Goal: Task Accomplishment & Management: Manage account settings

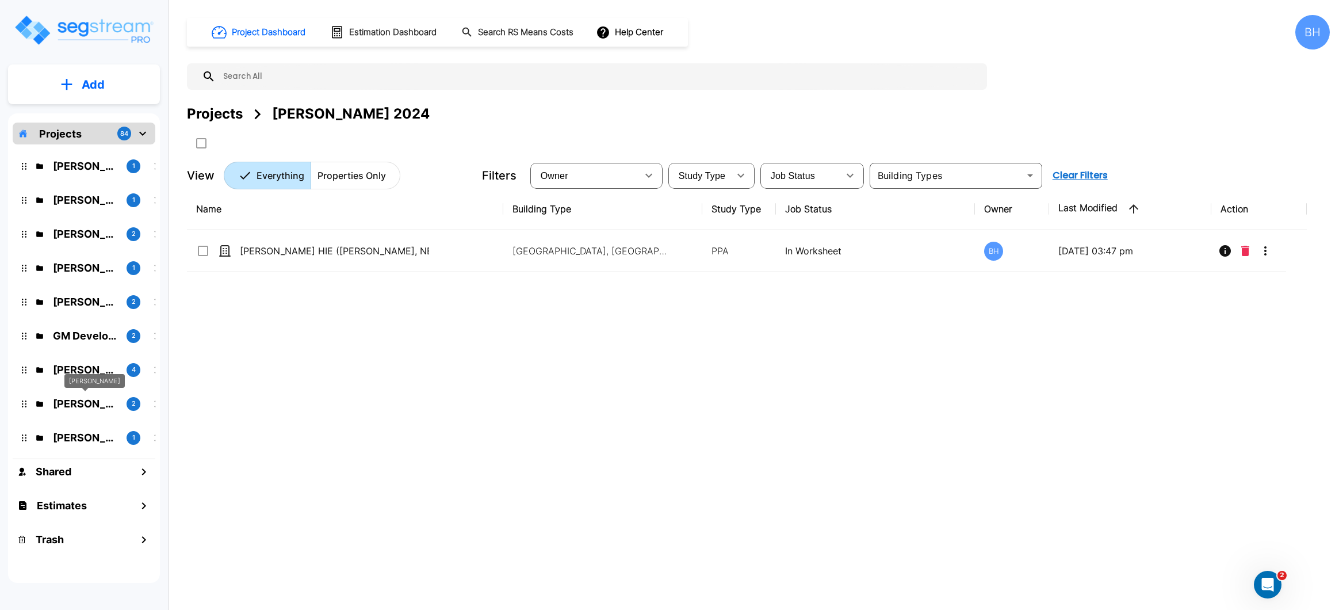
click at [76, 403] on p "[PERSON_NAME]" at bounding box center [85, 404] width 64 height 16
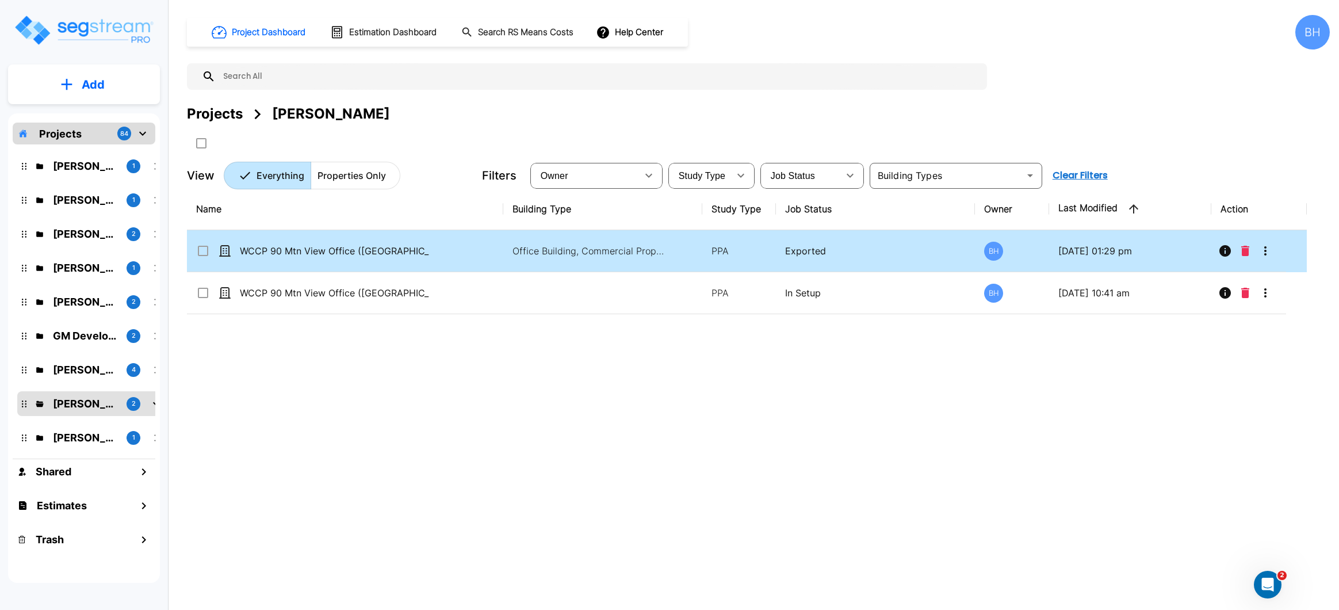
click at [433, 254] on div "WCCP 90 Mtn View Office ([GEOGRAPHIC_DATA])_v2" at bounding box center [319, 251] width 247 height 14
checkbox input "true"
click at [1270, 253] on icon "More-Options" at bounding box center [1265, 251] width 14 height 14
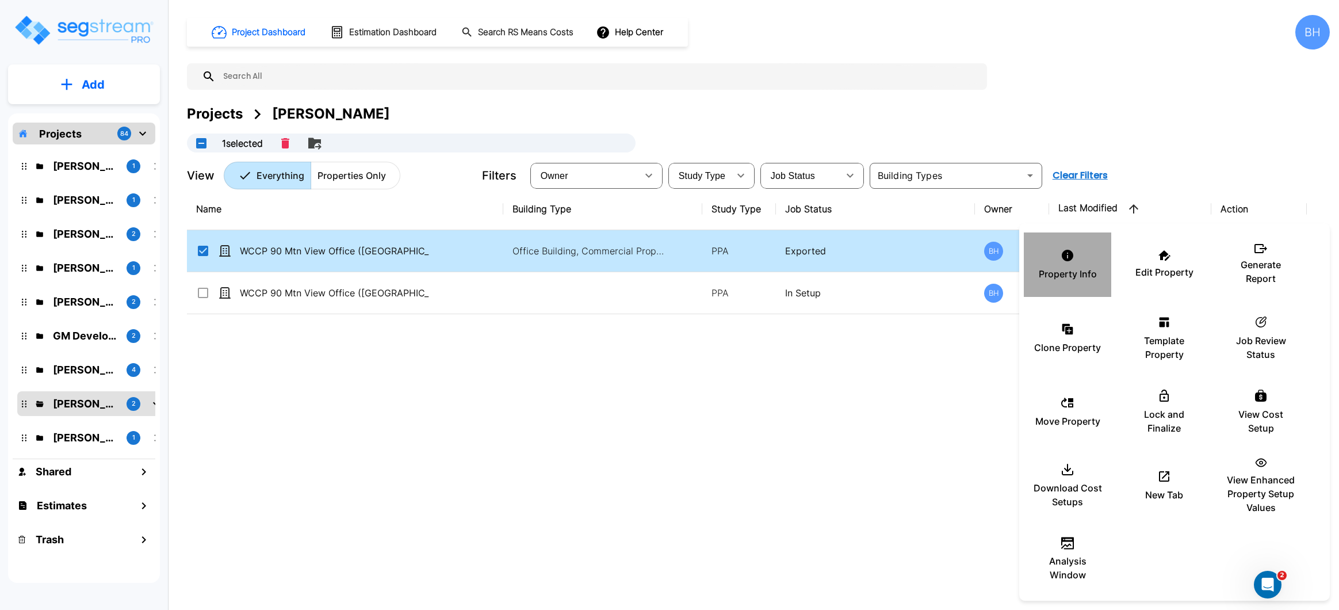
click at [1072, 269] on p "Property Info" at bounding box center [1068, 274] width 58 height 14
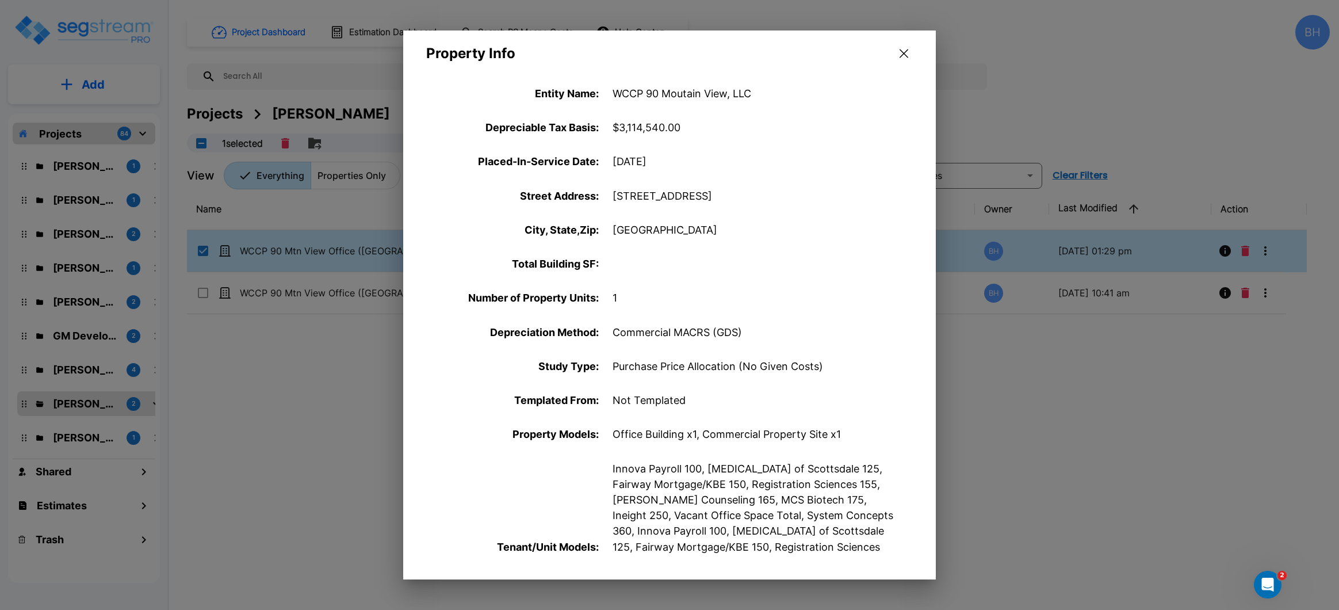
scroll to position [31, 0]
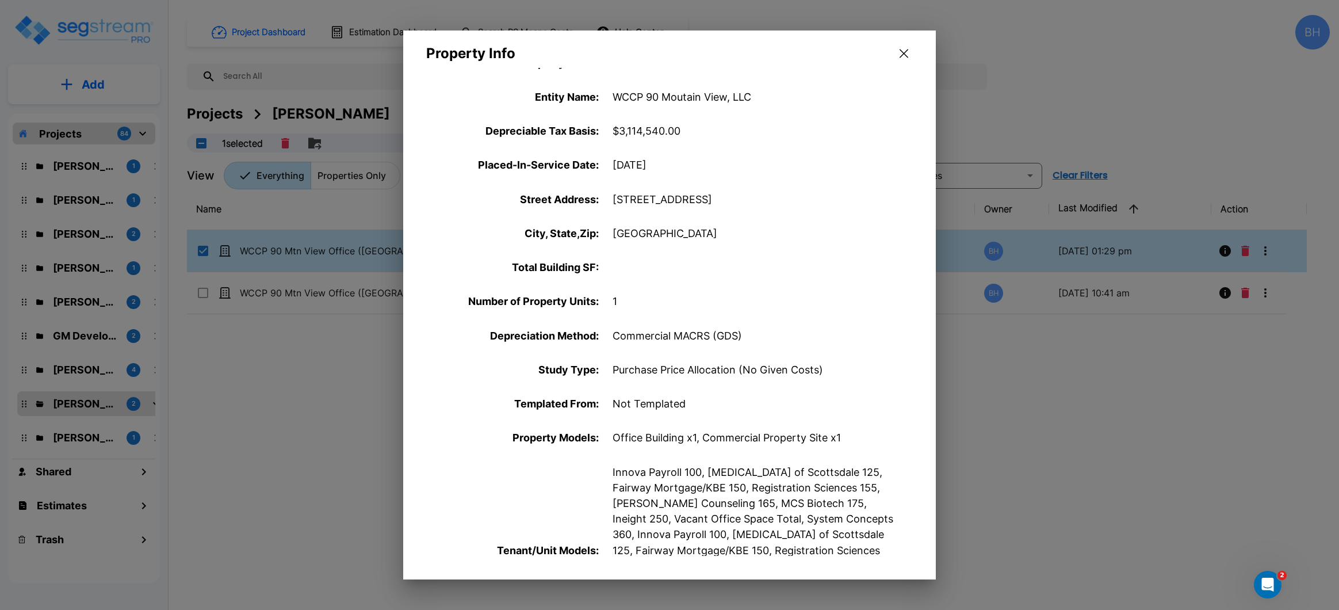
click at [905, 59] on button "button" at bounding box center [904, 53] width 18 height 18
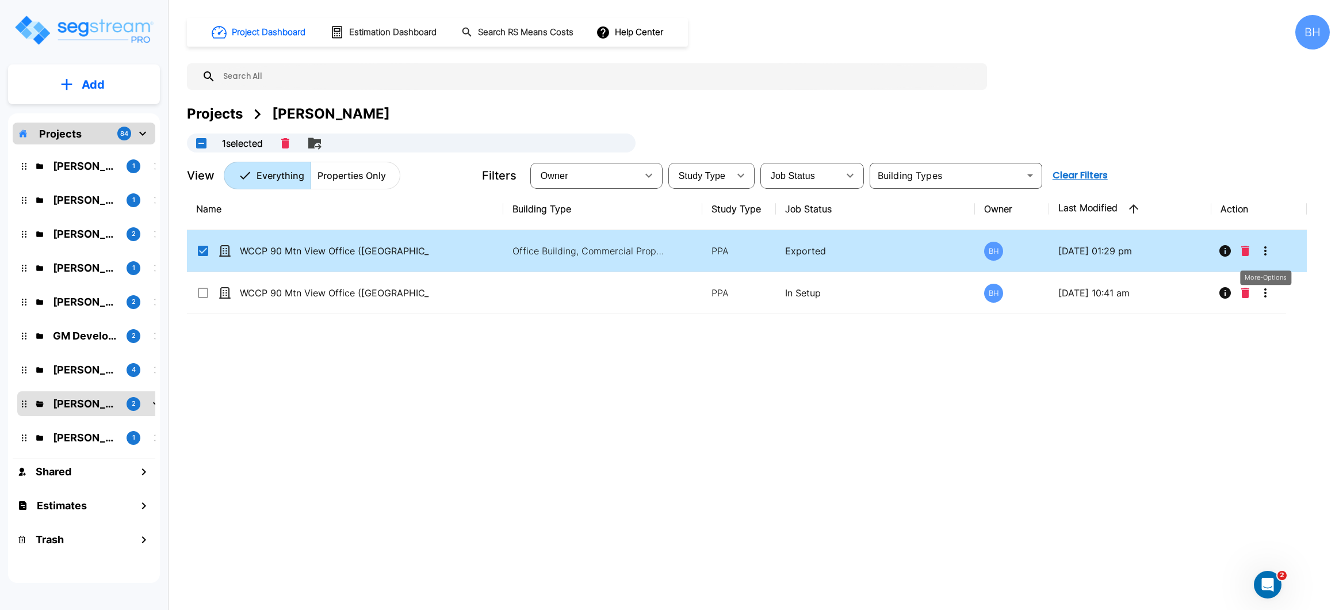
click at [1268, 257] on icon "More-Options" at bounding box center [1265, 251] width 14 height 14
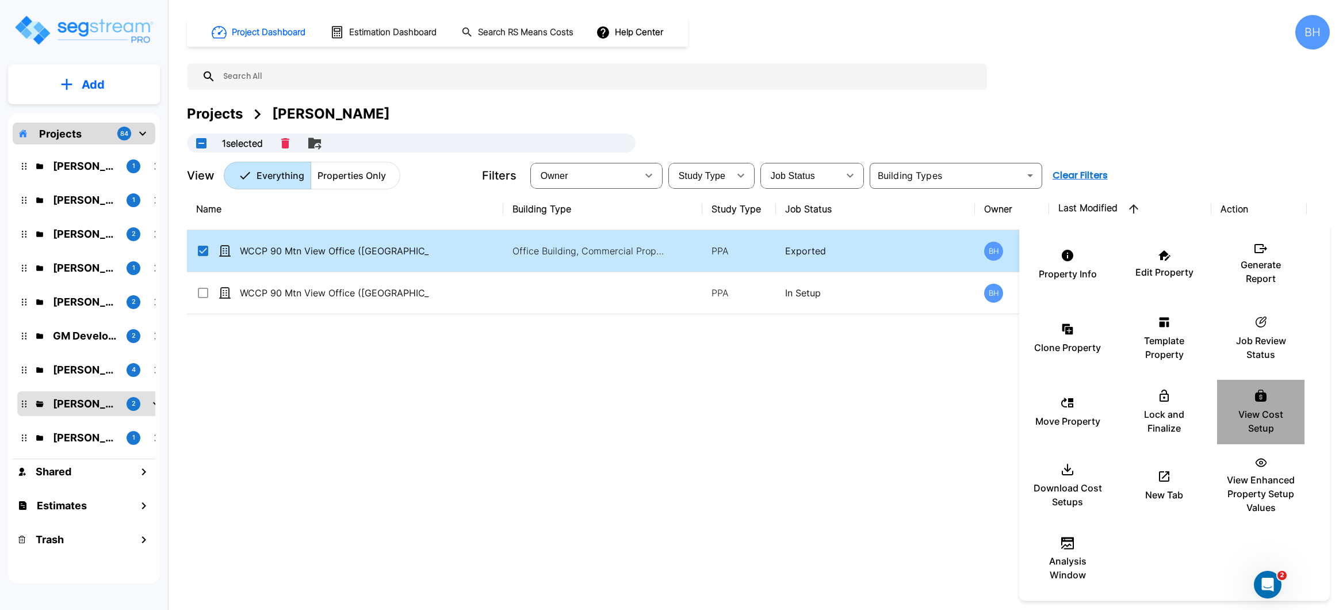
click at [1267, 402] on icon at bounding box center [1261, 396] width 14 height 14
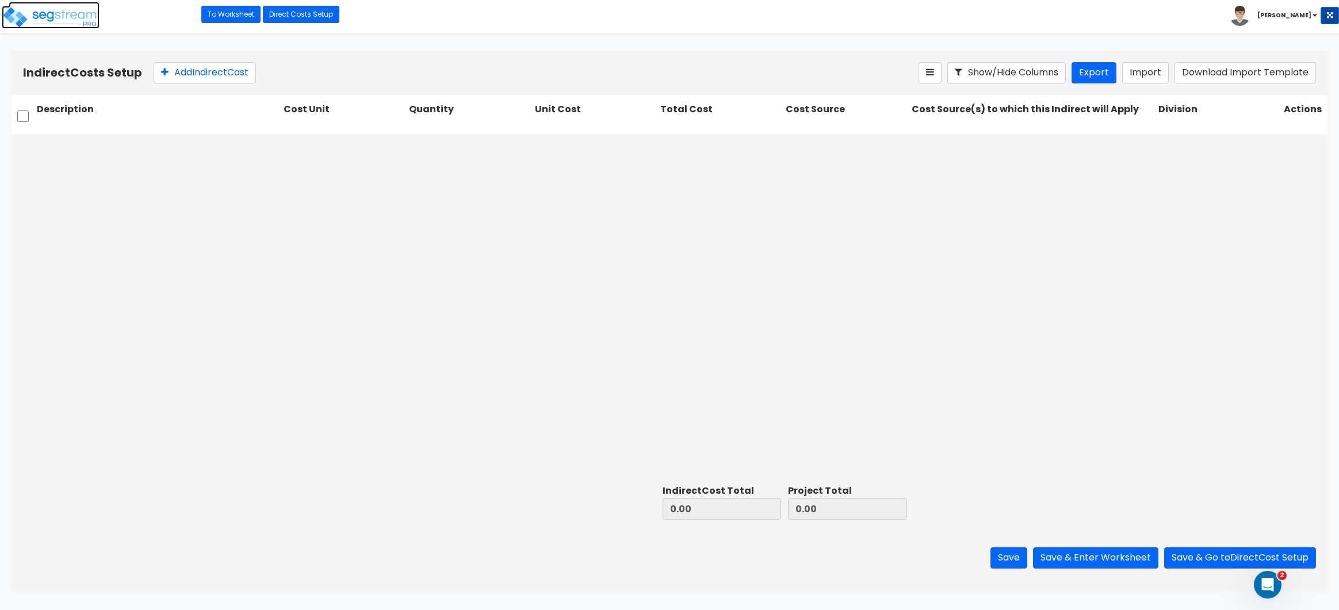
click at [51, 9] on img at bounding box center [51, 17] width 98 height 23
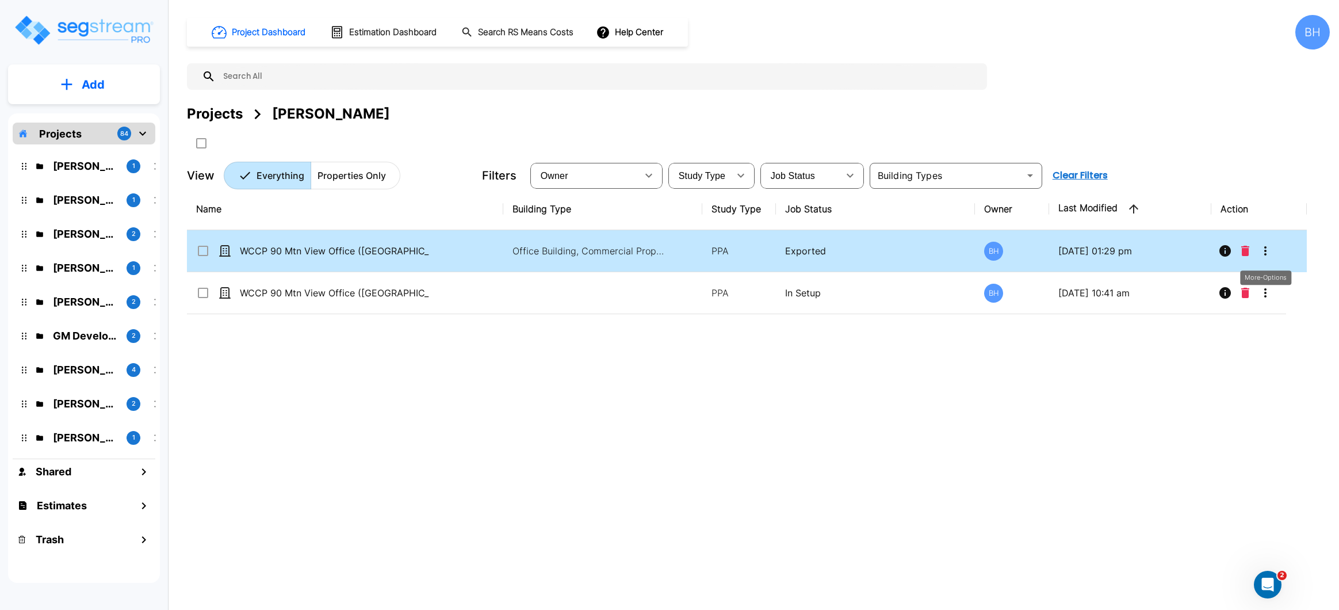
click at [1271, 259] on button "More-Options" at bounding box center [1265, 250] width 23 height 23
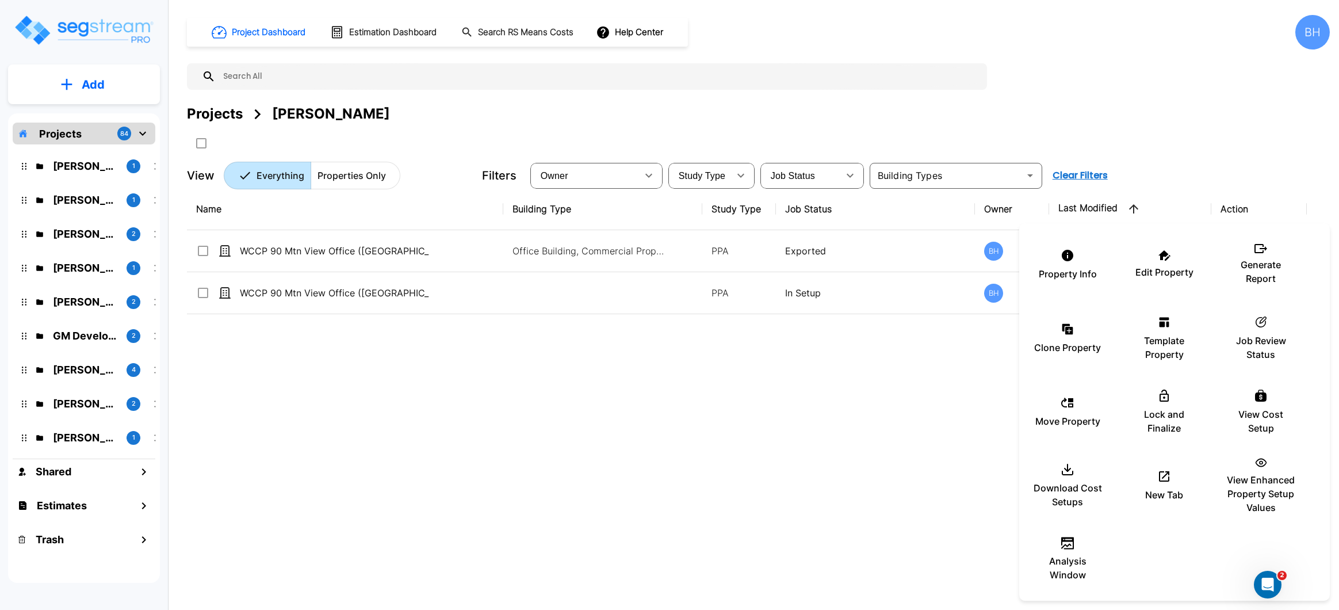
click at [1154, 156] on div at bounding box center [669, 305] width 1339 height 610
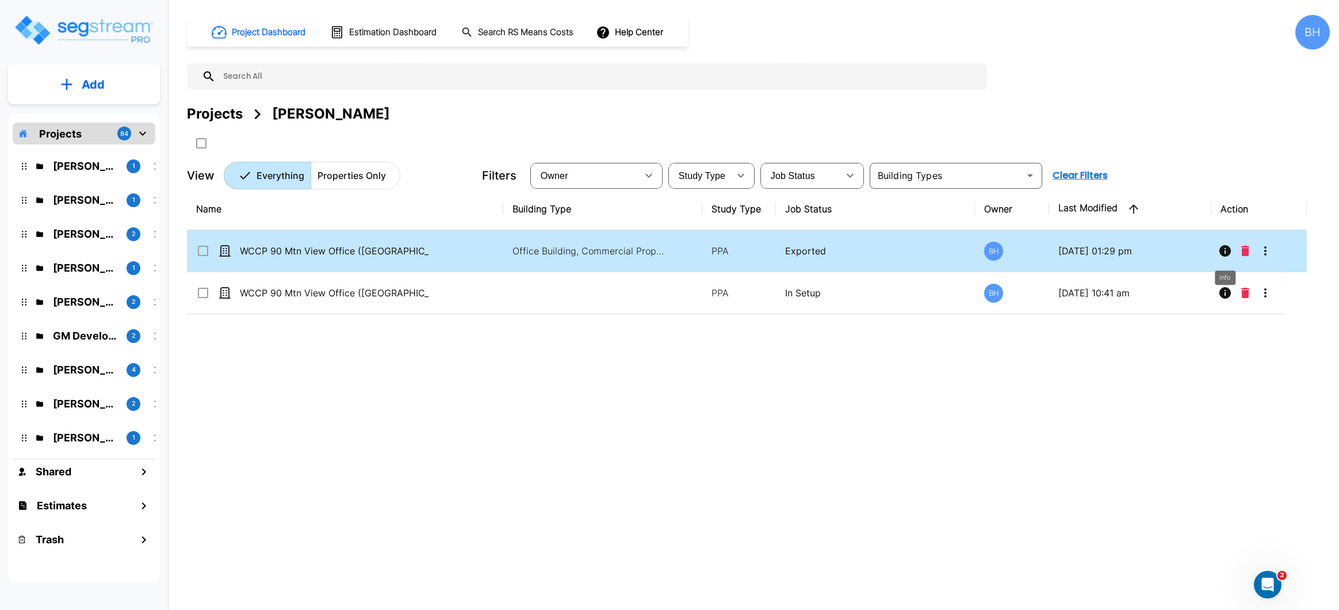
click at [1223, 251] on icon "Info" at bounding box center [1225, 251] width 12 height 12
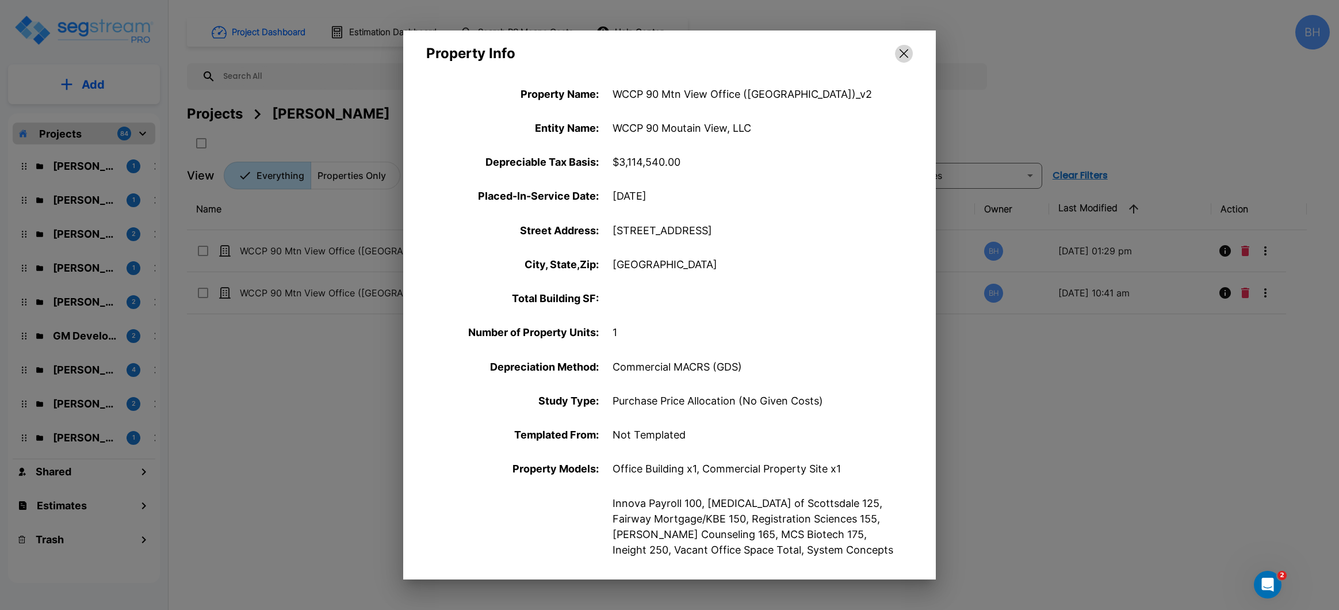
click at [905, 54] on icon "button" at bounding box center [904, 53] width 9 height 9
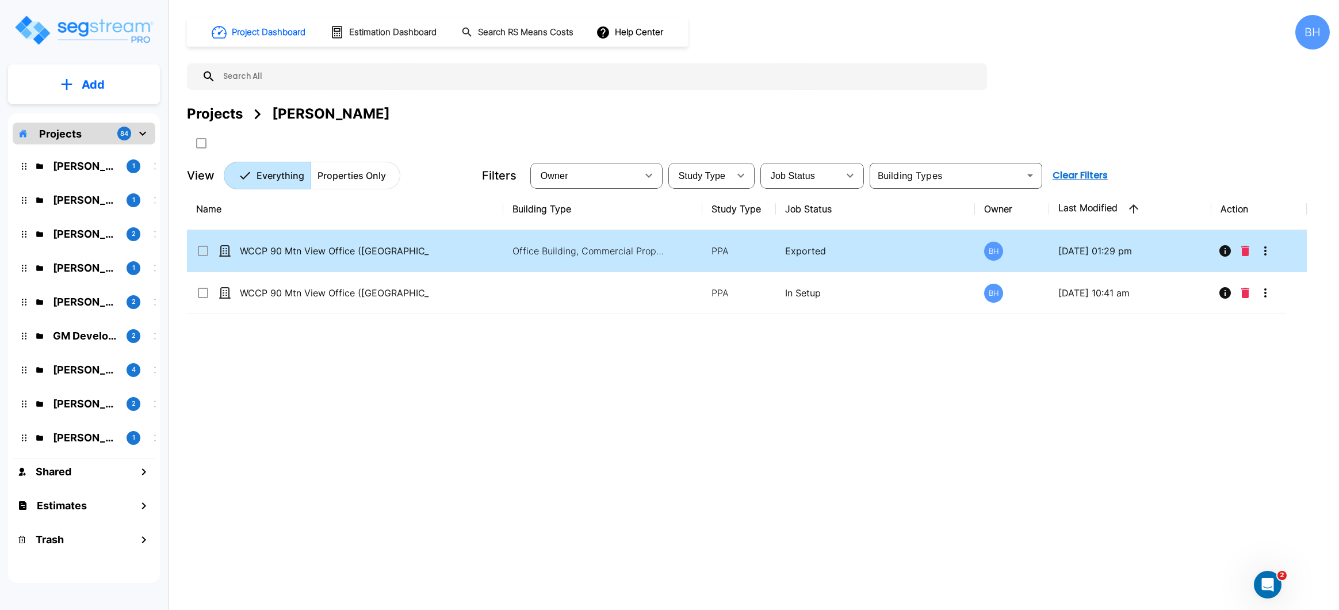
click at [1268, 251] on icon "More-Options" at bounding box center [1265, 251] width 14 height 14
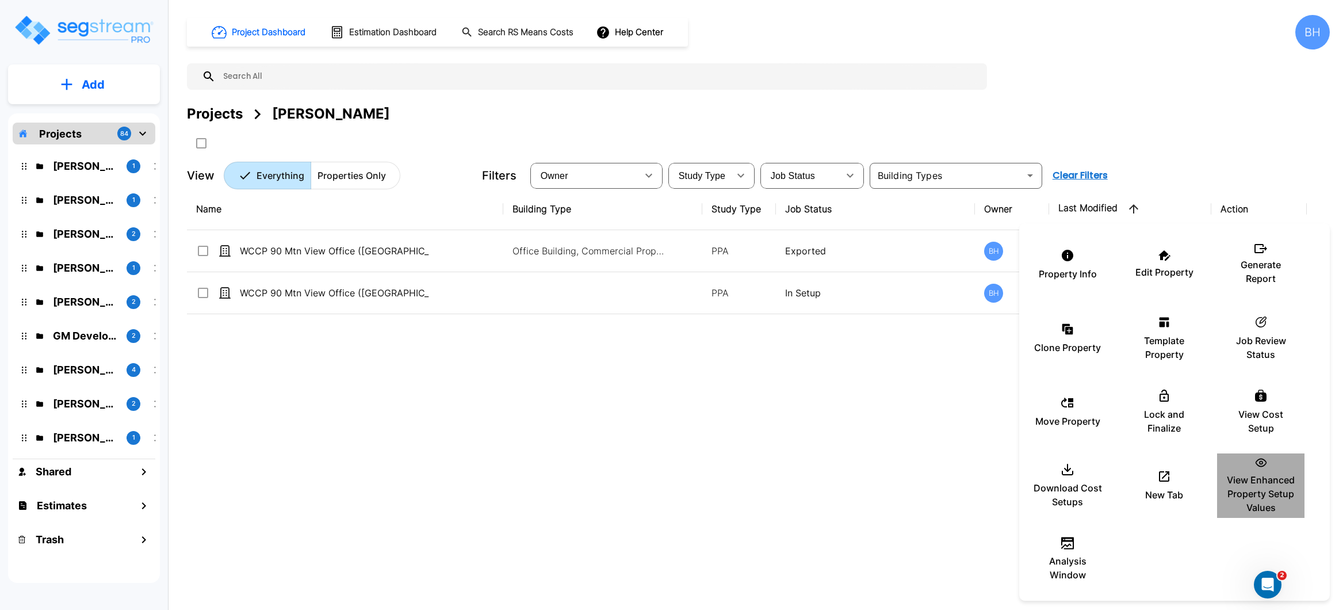
click at [1239, 489] on p "View Enhanced Property Setup Values" at bounding box center [1260, 493] width 69 height 41
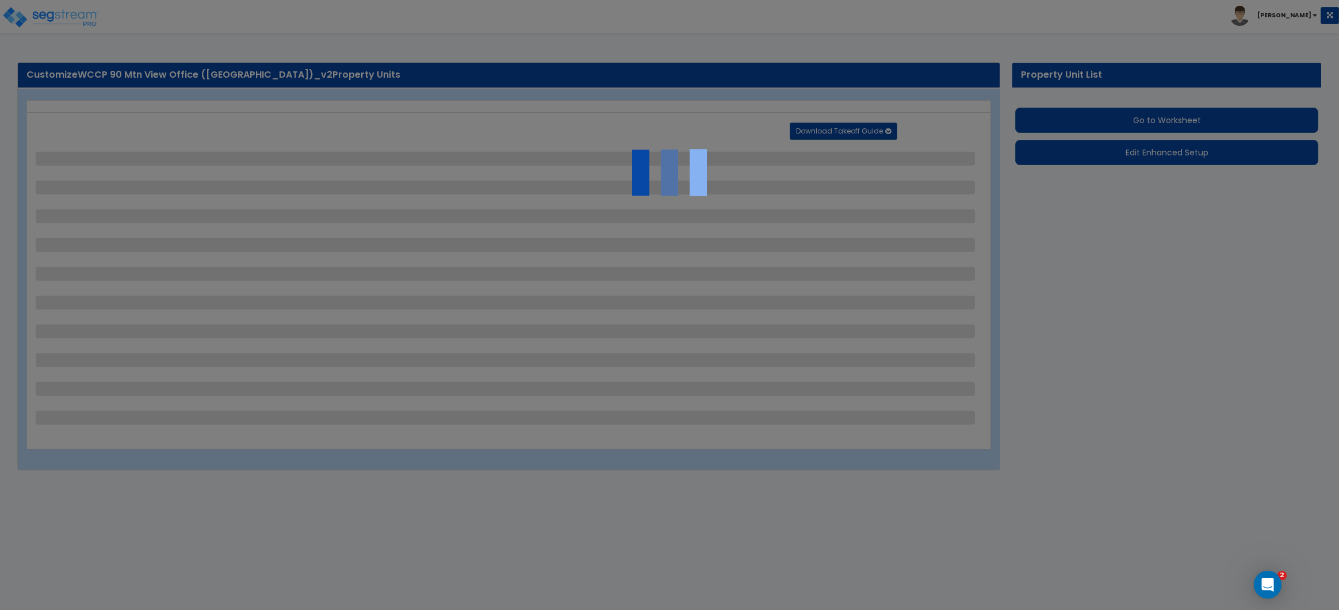
select select "2"
select select "1"
select select "3"
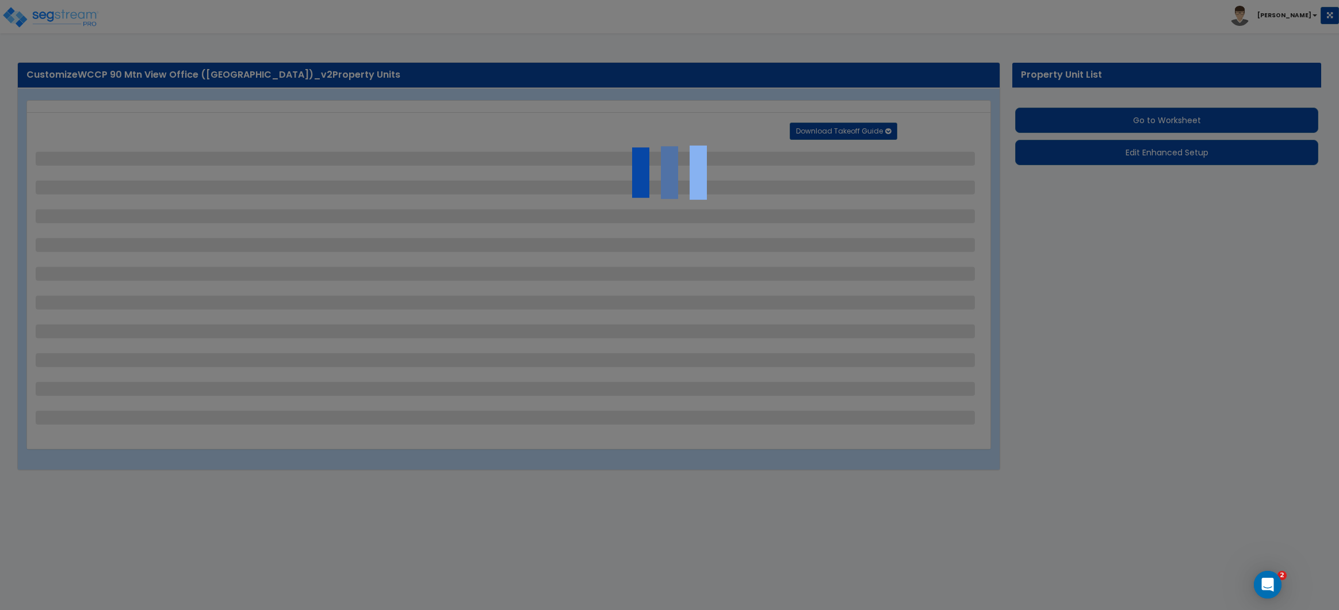
select select "1"
select select "2"
select select "4"
select select "1"
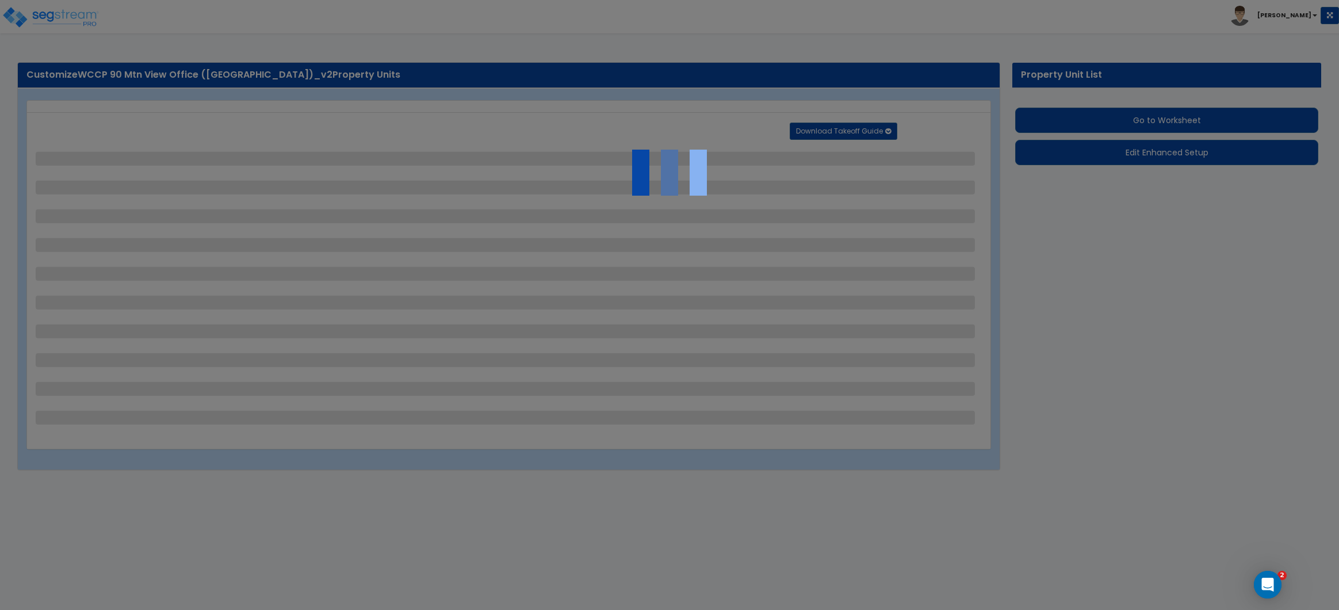
select select "1"
select select "2"
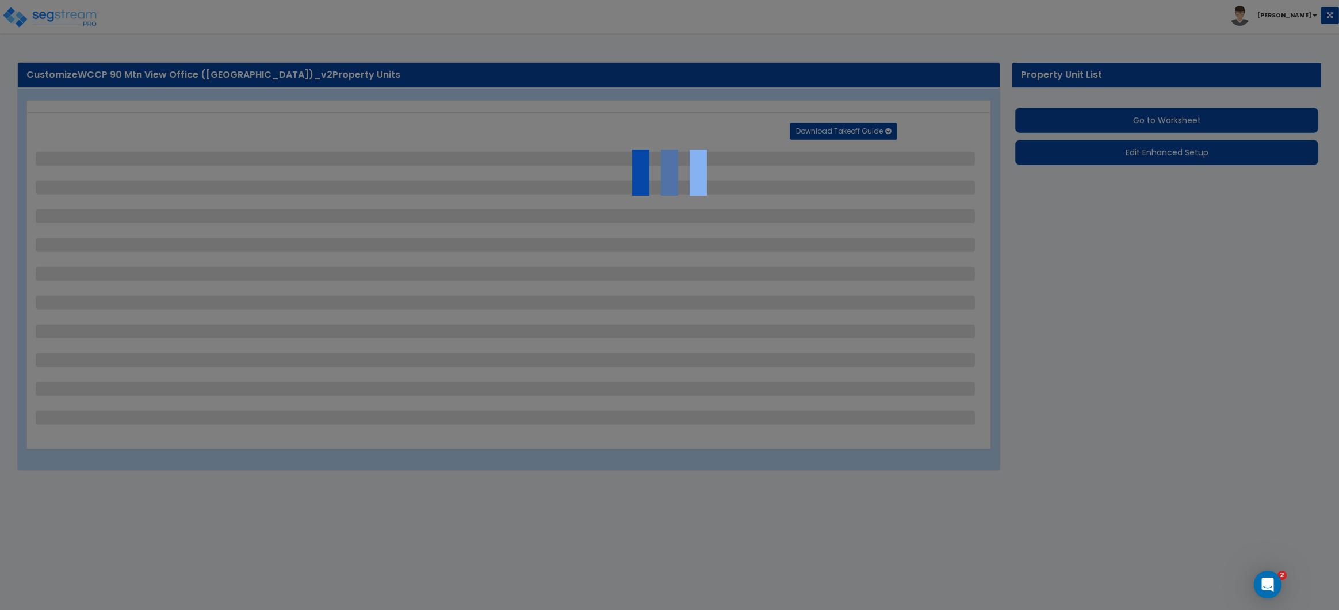
select select "2"
select select "3"
select select "1"
select select "3"
select select "1"
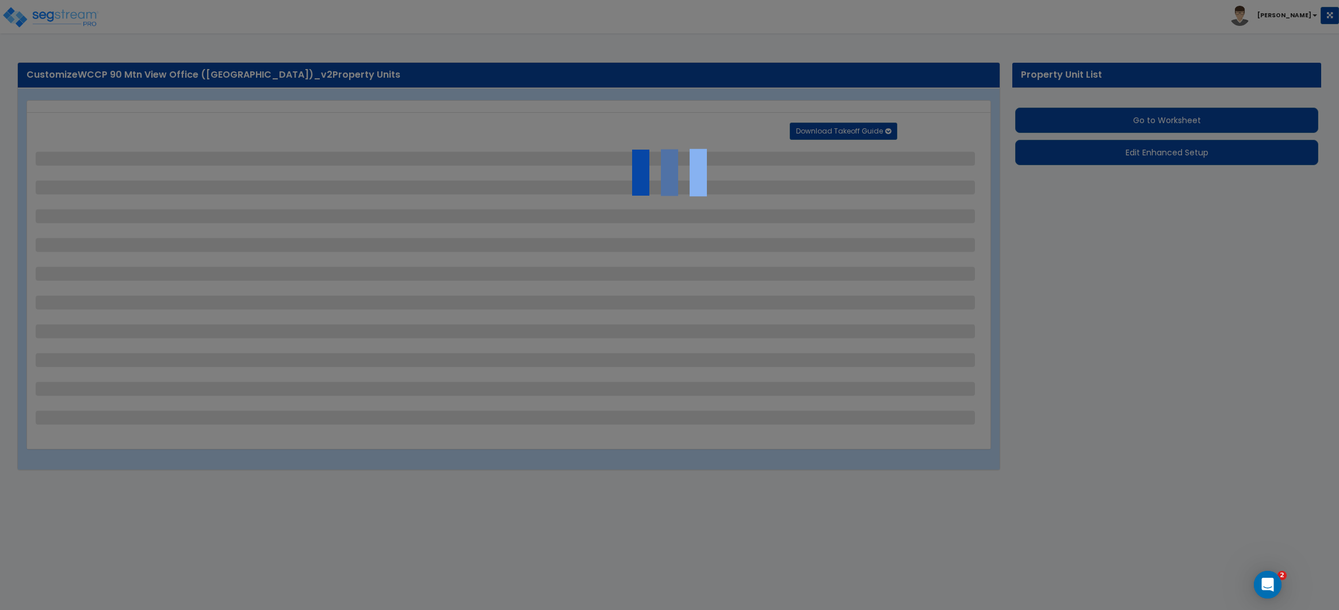
select select "2"
select select "4"
select select "3"
select select "2"
select select "4"
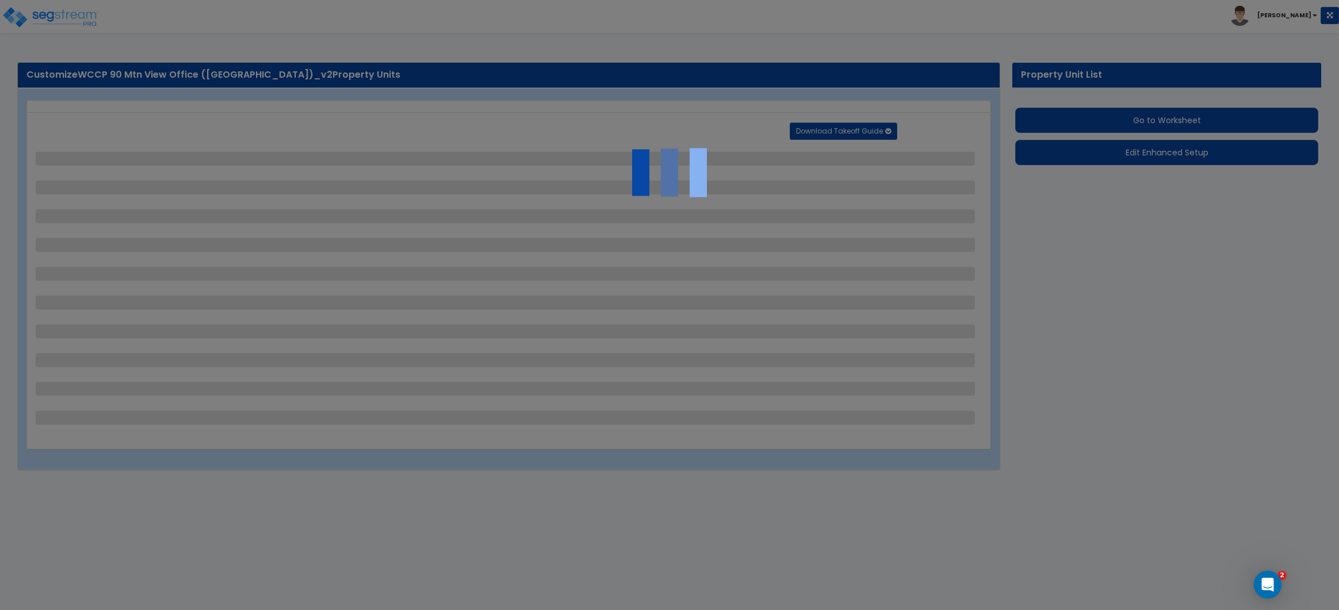
select select "3"
select select "2"
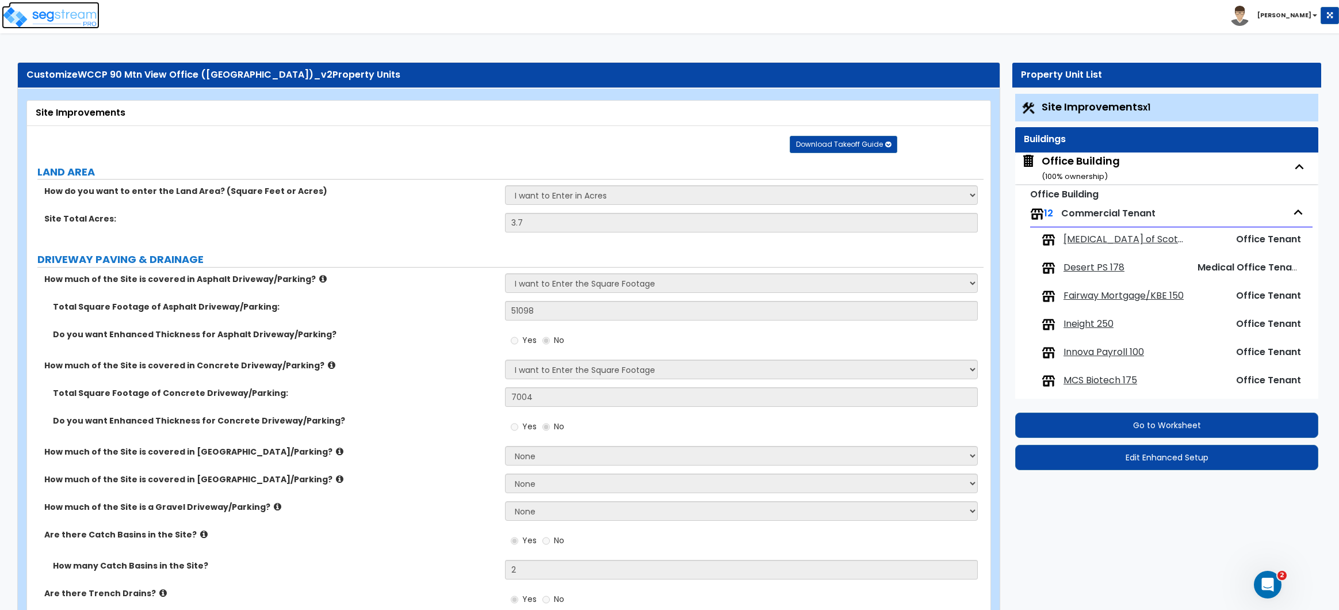
click at [26, 18] on img at bounding box center [51, 17] width 98 height 23
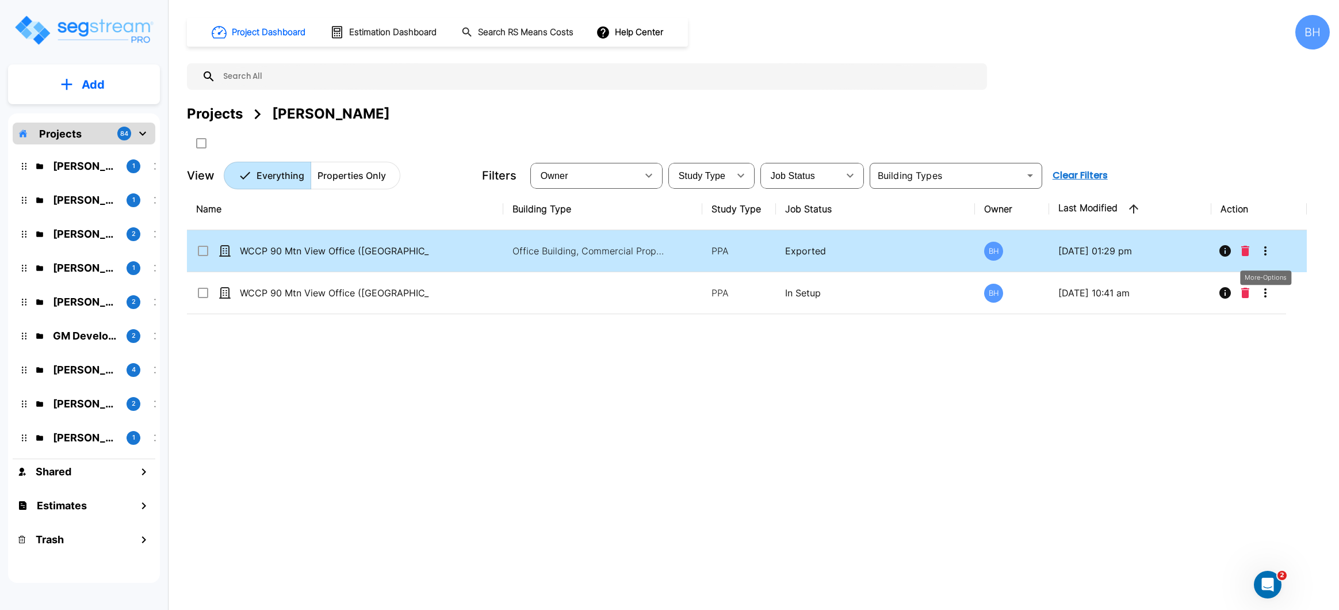
click at [1261, 254] on icon "More-Options" at bounding box center [1265, 251] width 14 height 14
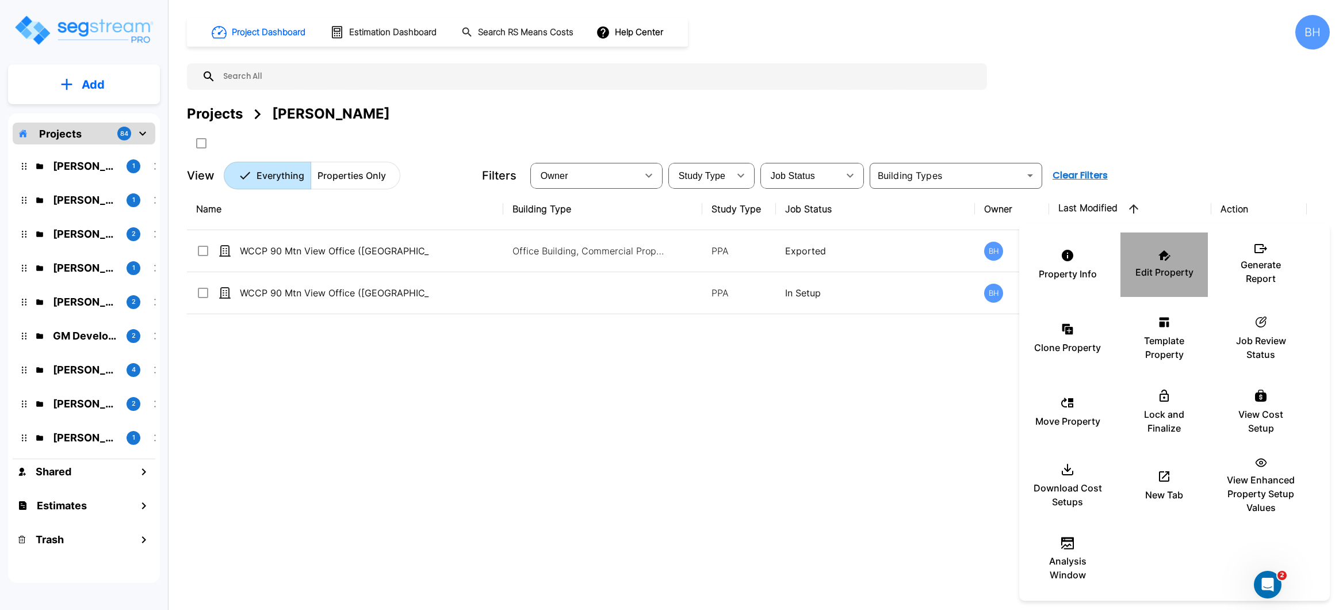
click at [1162, 265] on p "Edit Property" at bounding box center [1164, 272] width 58 height 14
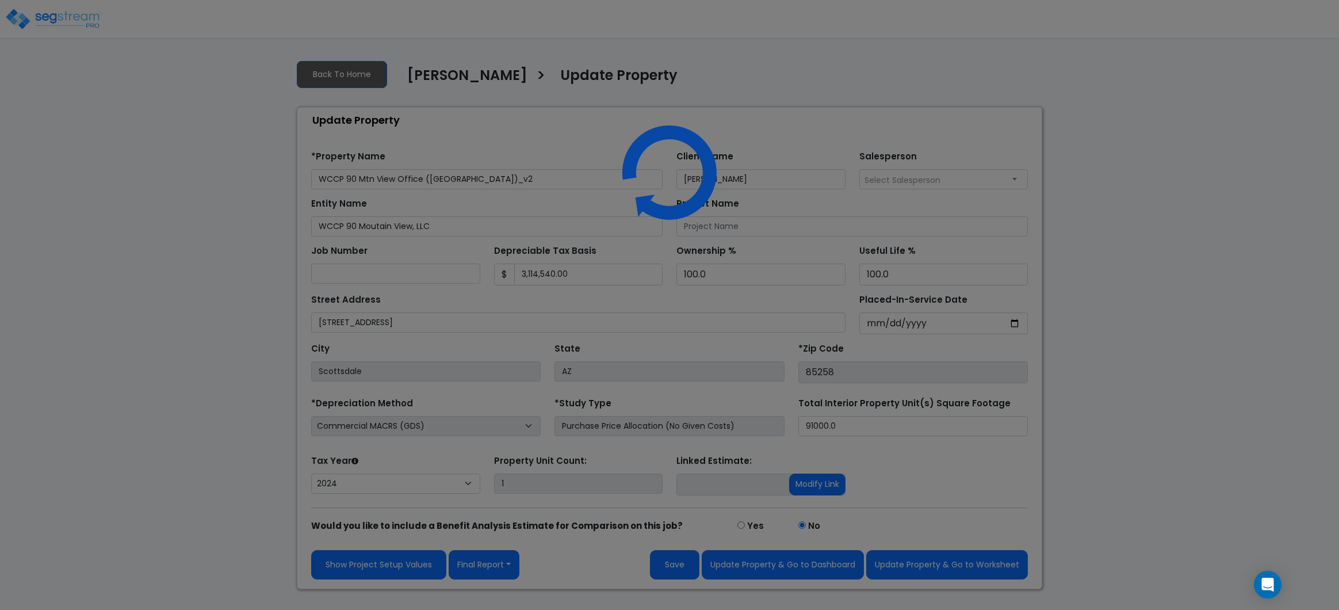
select select "2024"
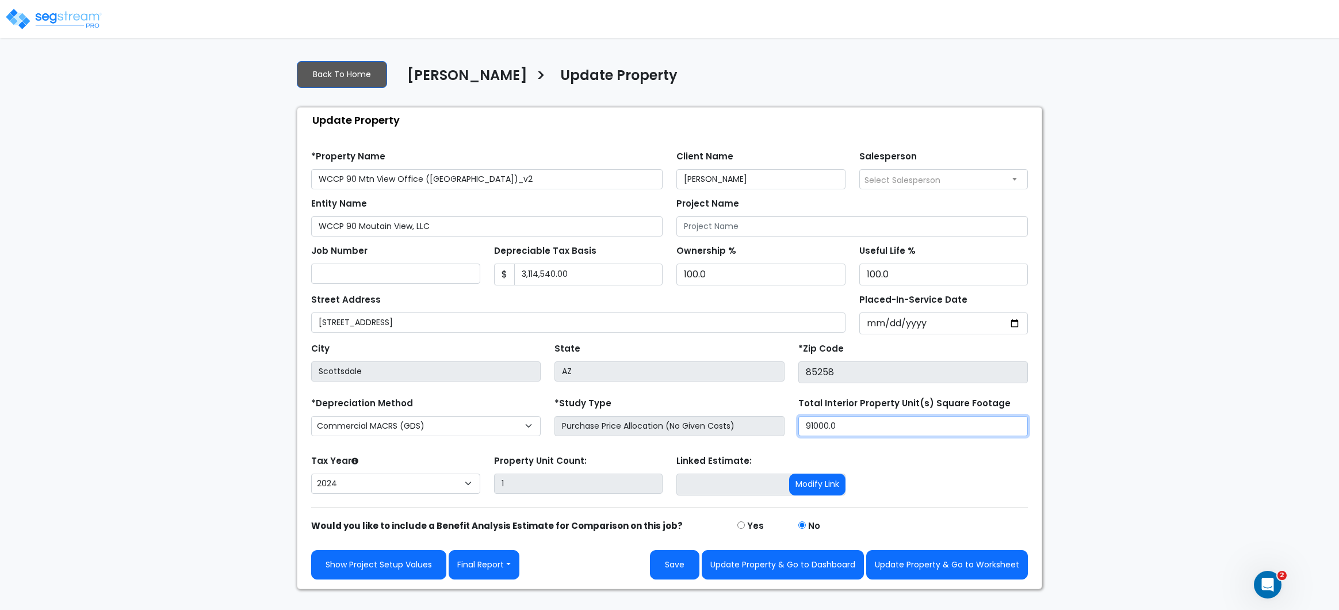
click at [860, 428] on input "91000.0" at bounding box center [912, 426] width 229 height 20
type input "91,082"
click at [45, 25] on img at bounding box center [54, 18] width 98 height 23
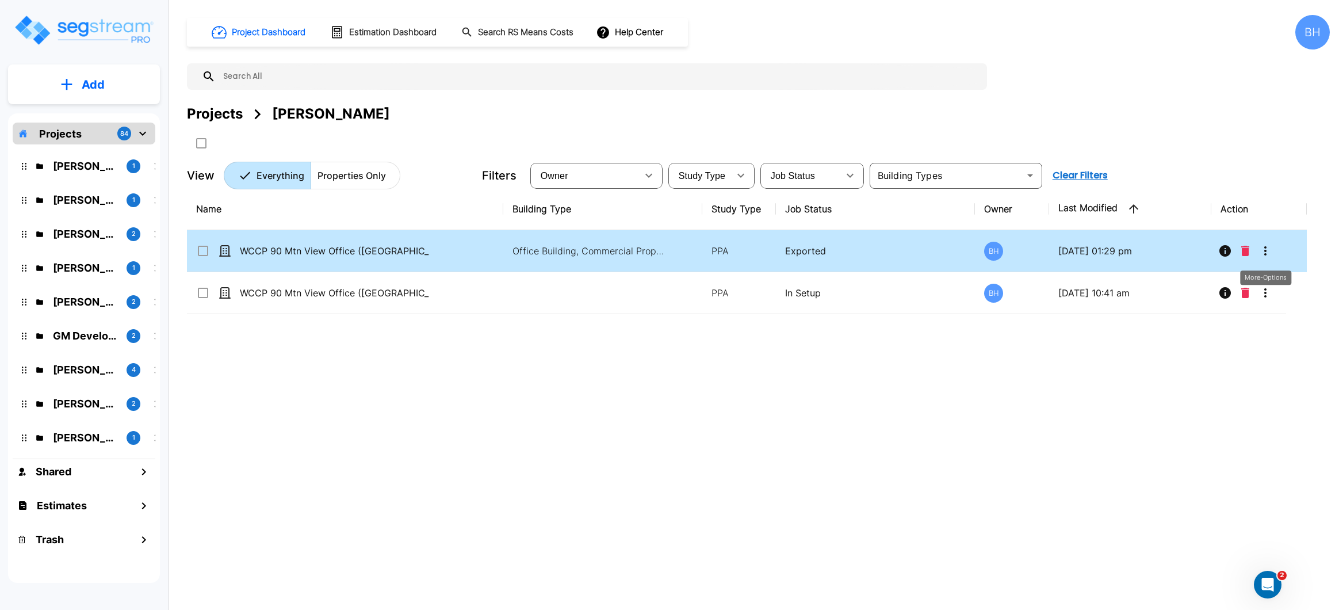
click at [1268, 253] on icon "More-Options" at bounding box center [1265, 251] width 14 height 14
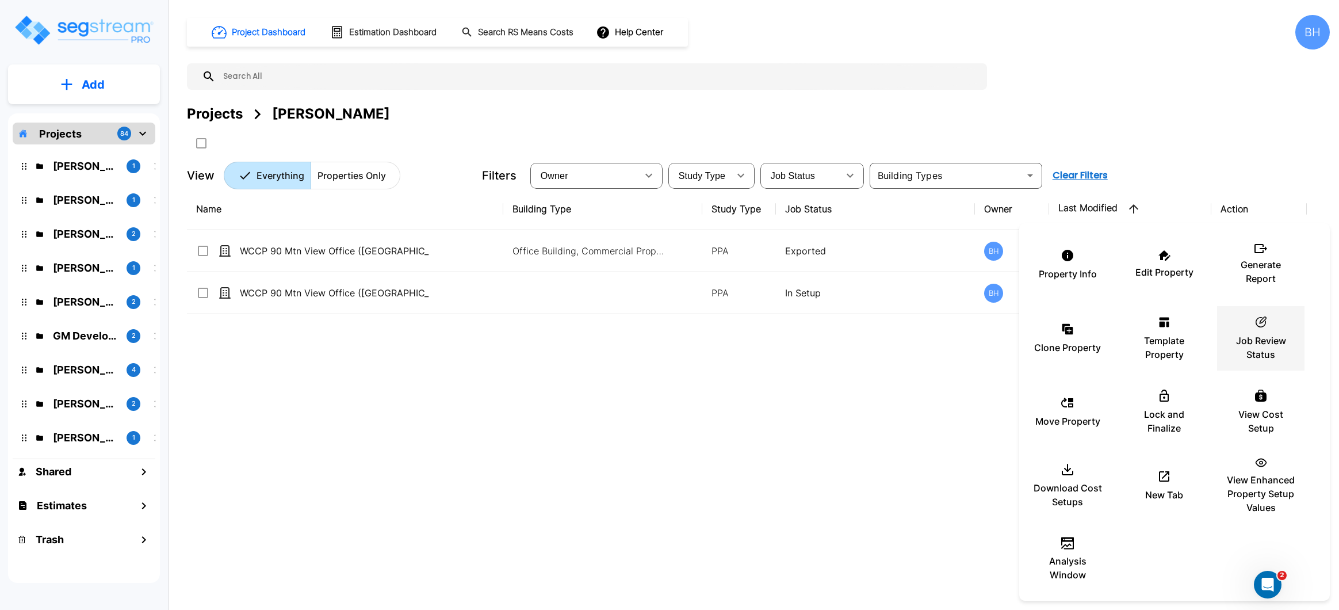
click at [1268, 339] on p "Job Review Status" at bounding box center [1260, 348] width 69 height 28
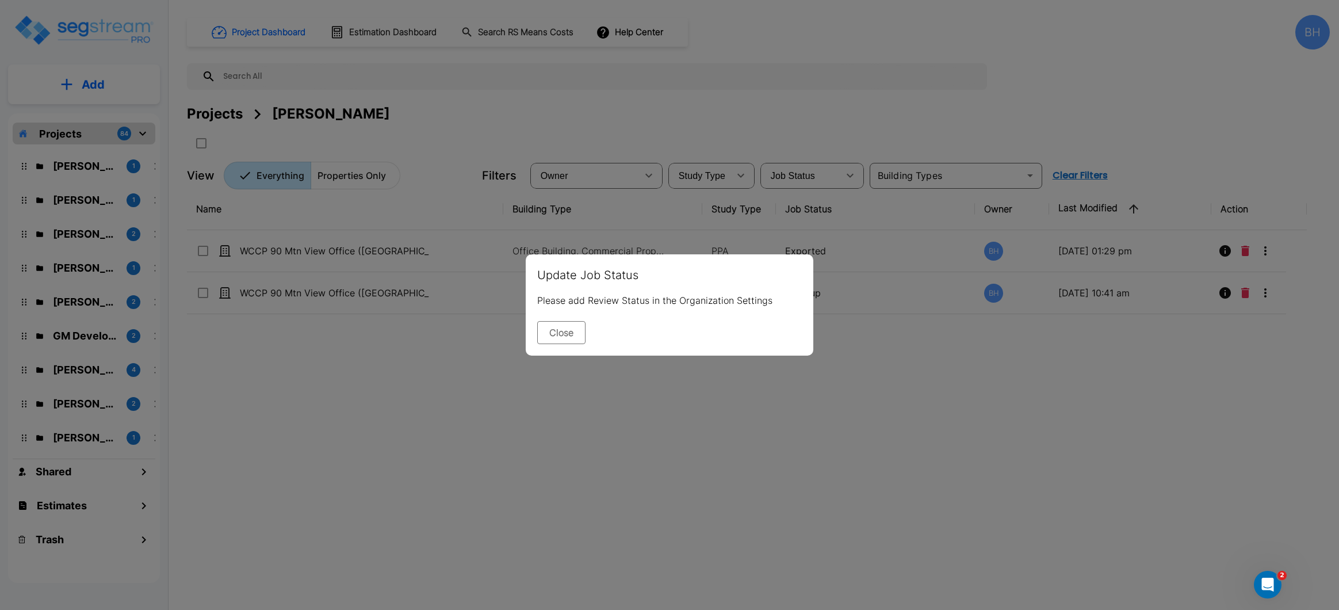
click at [557, 336] on button "Close" at bounding box center [561, 332] width 48 height 23
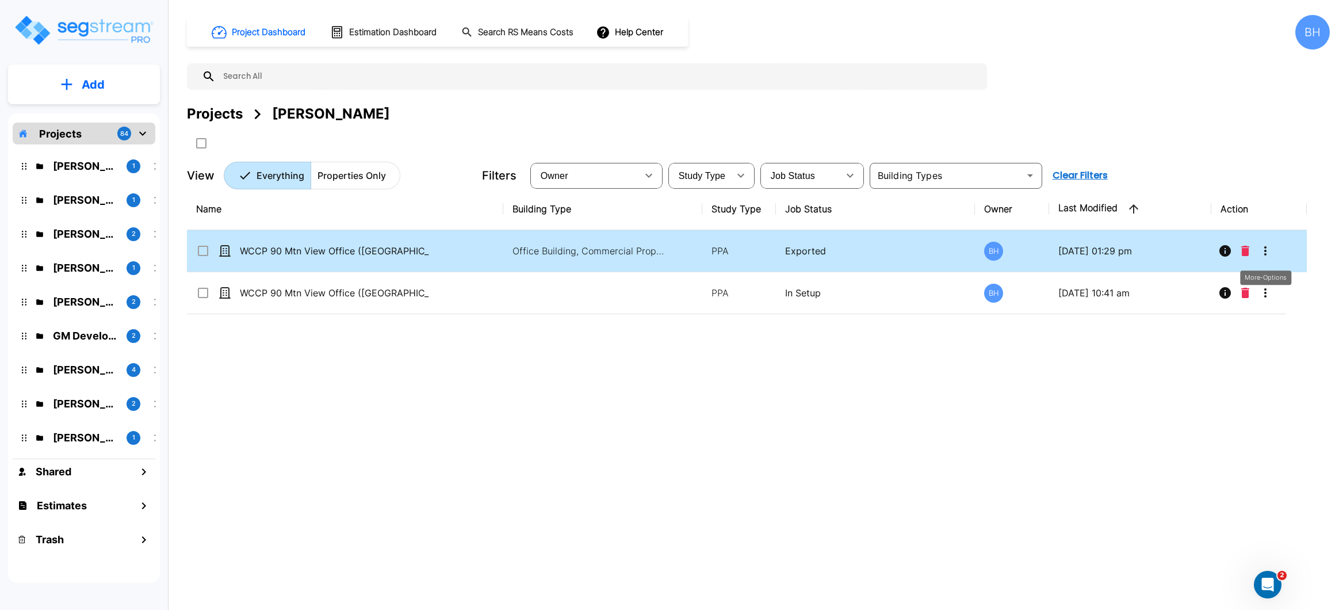
click at [1271, 255] on icon "More-Options" at bounding box center [1265, 251] width 14 height 14
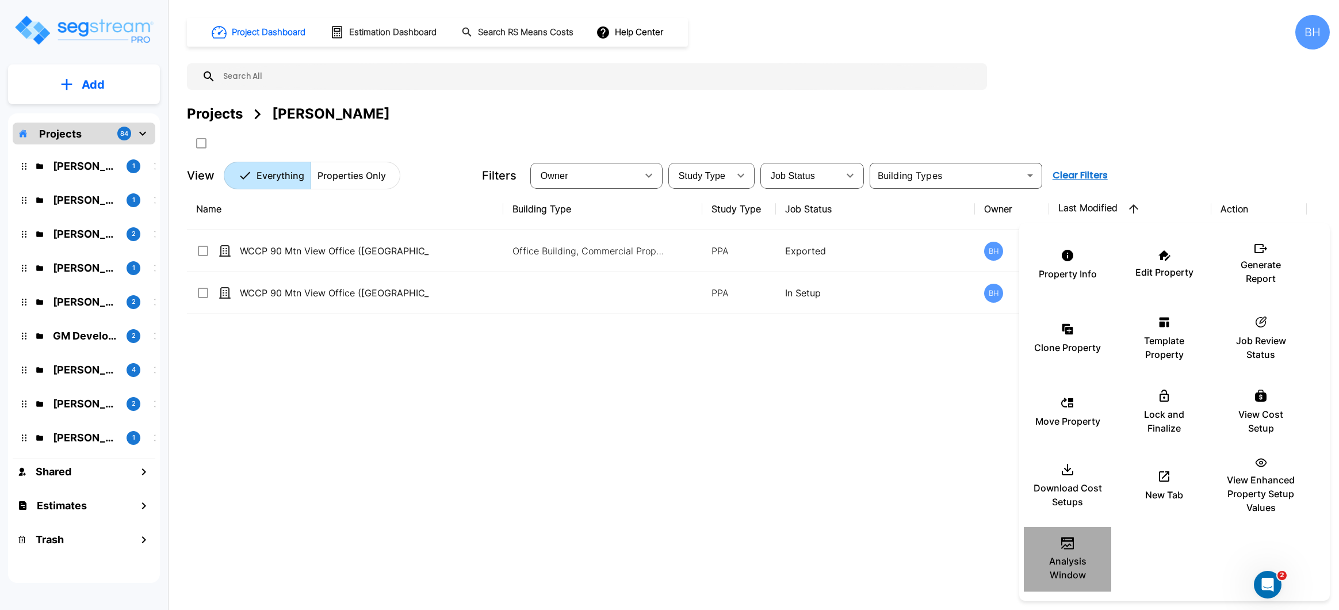
click at [1063, 549] on icon at bounding box center [1068, 543] width 14 height 14
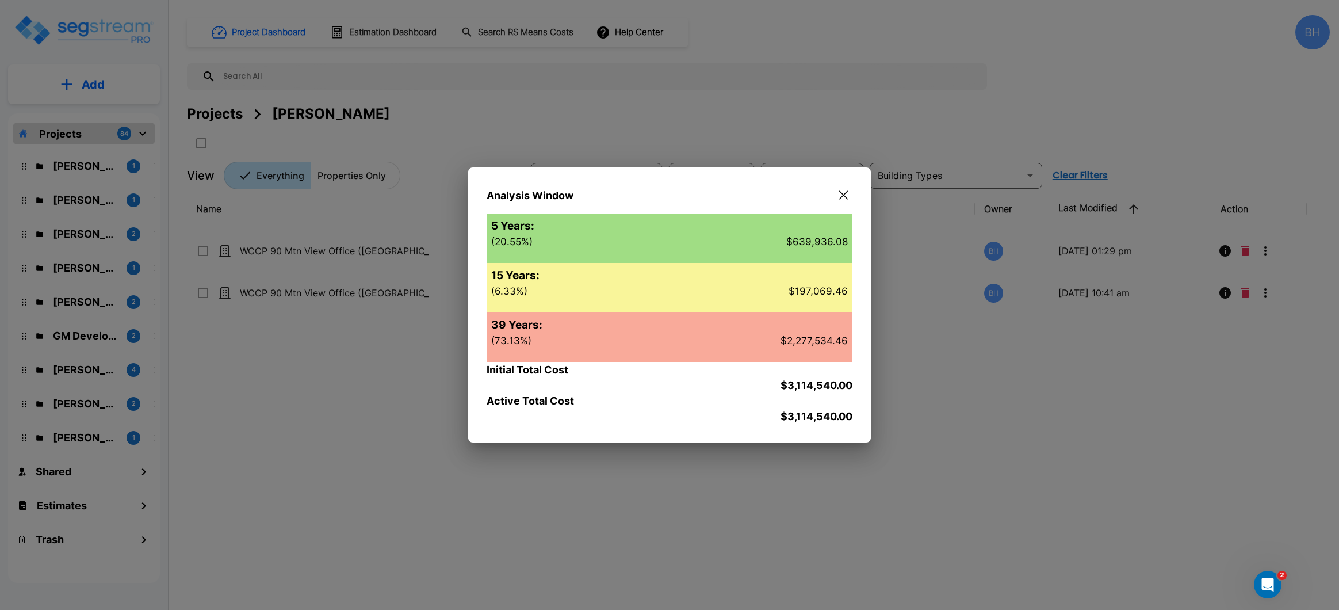
click at [843, 190] on icon "button" at bounding box center [843, 194] width 9 height 9
